Goal: Navigation & Orientation: Find specific page/section

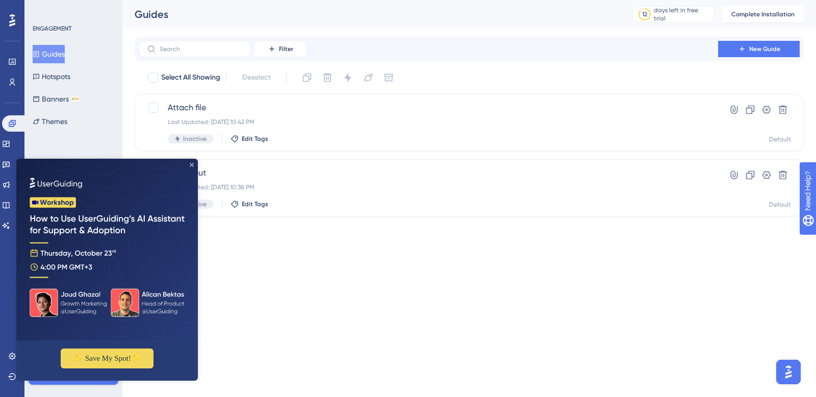
click at [190, 163] on icon "Close Preview" at bounding box center [192, 165] width 4 height 4
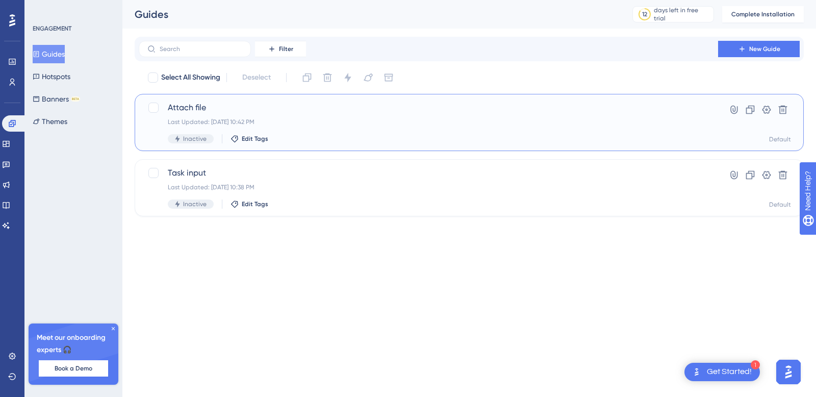
click at [440, 120] on div "Last Updated: [DATE] 10:42 PM" at bounding box center [428, 122] width 521 height 8
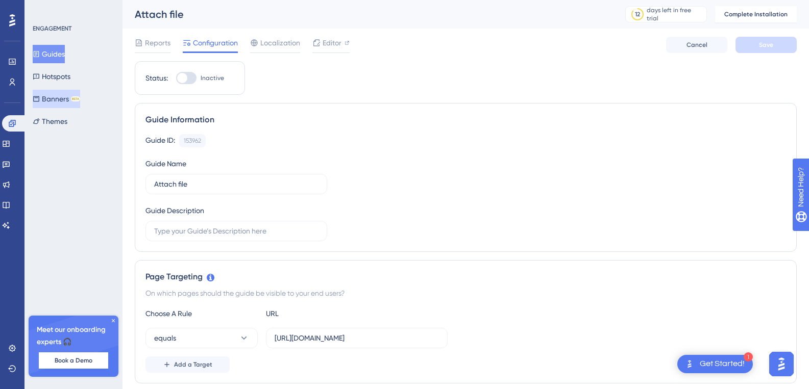
click at [50, 103] on button "Banners BETA" at bounding box center [56, 99] width 47 height 18
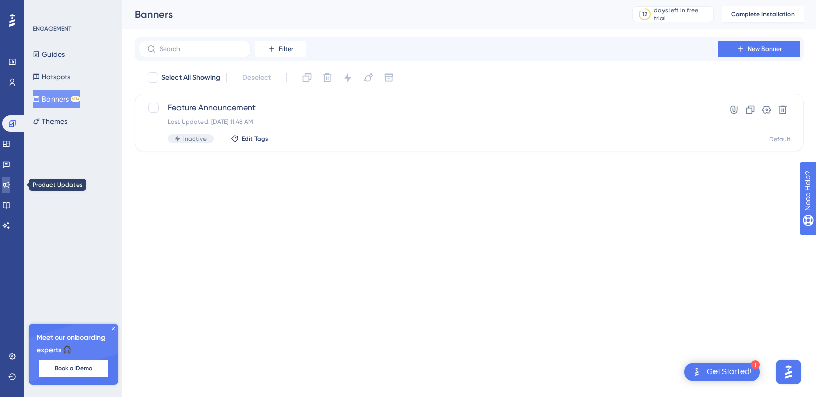
click at [9, 186] on icon at bounding box center [6, 185] width 7 height 7
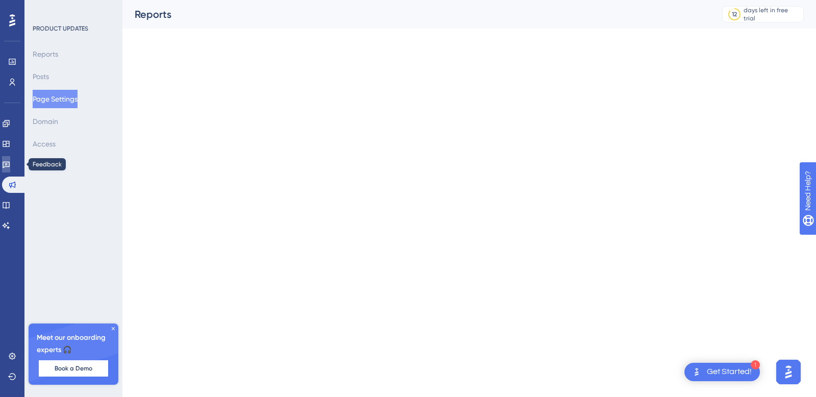
click at [10, 166] on icon at bounding box center [6, 165] width 7 height 7
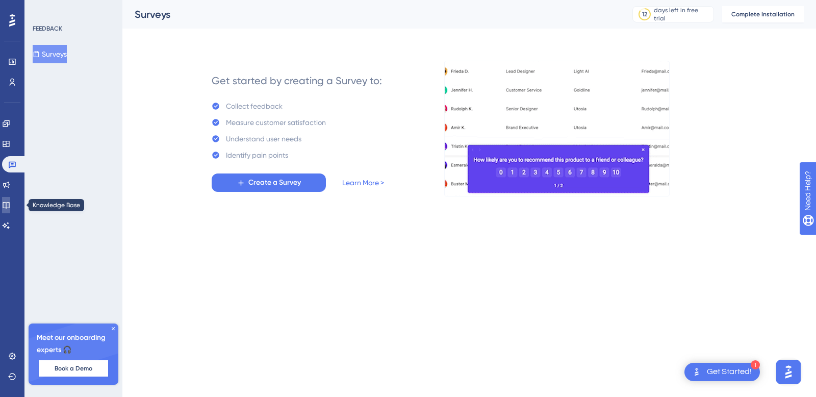
click at [10, 204] on icon at bounding box center [6, 205] width 8 height 8
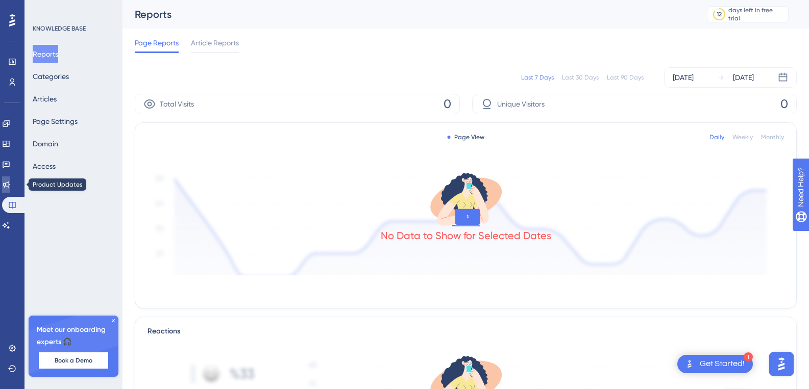
click at [10, 187] on icon at bounding box center [6, 185] width 8 height 8
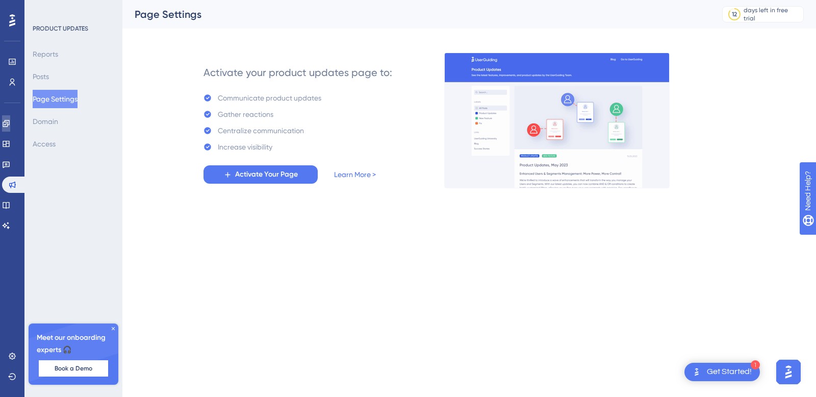
click at [10, 122] on link at bounding box center [6, 123] width 8 height 16
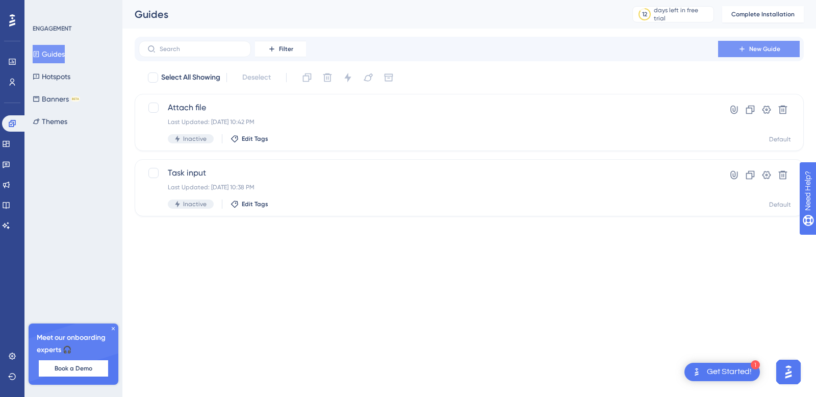
click at [763, 52] on span "New Guide" at bounding box center [764, 49] width 31 height 8
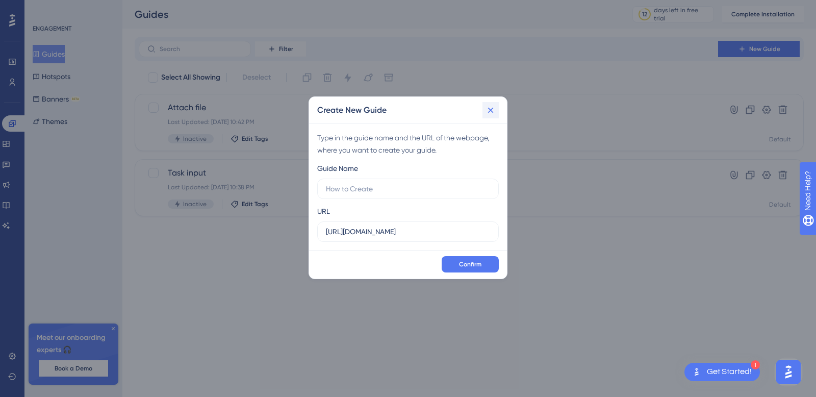
click at [491, 113] on icon at bounding box center [491, 110] width 10 height 10
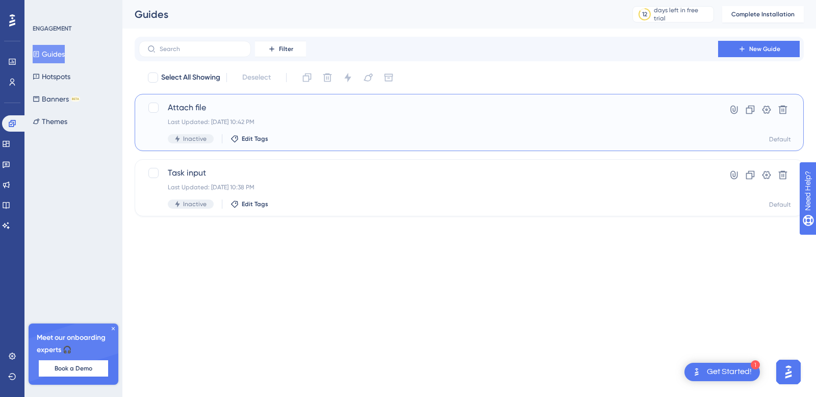
click at [296, 120] on div "Last Updated: [DATE] 10:42 PM" at bounding box center [428, 122] width 521 height 8
